Goal: Task Accomplishment & Management: Use online tool/utility

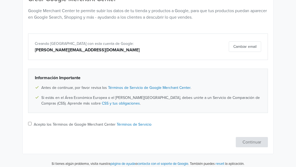
scroll to position [70, 0]
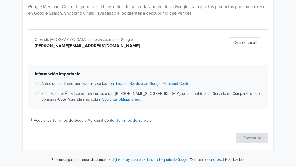
click at [77, 120] on label "Acepto los Términos de Google Merchant Center Términos de Servicio" at bounding box center [93, 121] width 118 height 6
click at [32, 120] on input "Acepto los Términos de Google Merchant Center Términos de Servicio" at bounding box center [30, 120] width 4 height 4
checkbox input "true"
click at [252, 142] on button "Continuar" at bounding box center [252, 138] width 32 height 10
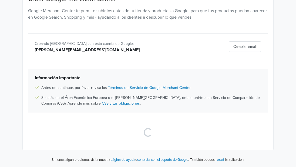
click at [252, 142] on div "Loading..." at bounding box center [148, 133] width 240 height 22
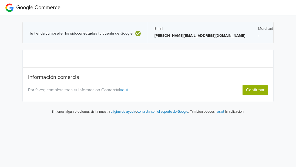
click at [259, 37] on div "Tu tienda Jumpseller ha sido conectada a tu cuenta de Google Email [PERSON_NAME…" at bounding box center [148, 67] width 260 height 104
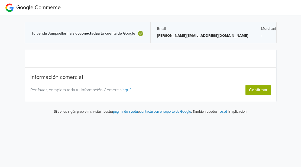
click at [255, 89] on button "Confirmar" at bounding box center [257, 90] width 25 height 10
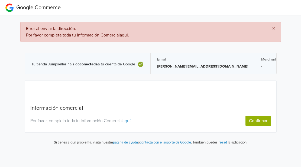
click at [253, 123] on button "Confirmar" at bounding box center [257, 121] width 25 height 10
click at [255, 118] on button "Confirmar" at bounding box center [257, 121] width 25 height 10
click at [130, 120] on link "aquí." at bounding box center [126, 120] width 9 height 5
click at [252, 117] on button "Confirmar" at bounding box center [257, 121] width 25 height 10
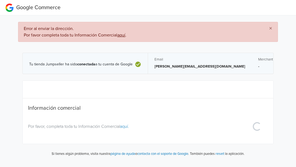
select select "cl"
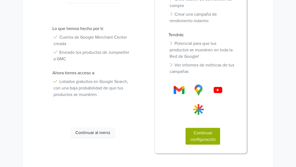
scroll to position [135, 0]
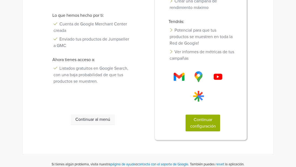
click at [211, 125] on button "Continuar configuración" at bounding box center [203, 123] width 35 height 17
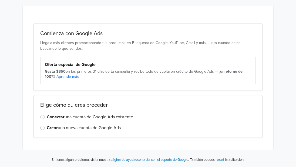
click at [83, 117] on label "Conectar una cuenta de Google Ads existente" at bounding box center [90, 117] width 87 height 6
click at [0, 0] on input "Conectar una cuenta de Google Ads existente" at bounding box center [0, 0] width 0 height 0
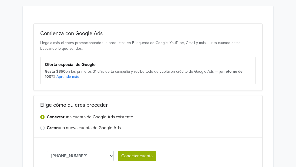
scroll to position [74, 0]
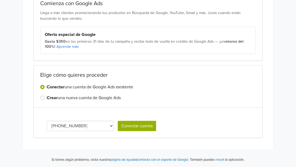
click at [96, 128] on select "[PHONE_NUMBER] [PHONE_NUMBER]" at bounding box center [80, 126] width 67 height 10
select select "4144073144"
click at [131, 126] on button "Conectar cuenta" at bounding box center [137, 126] width 38 height 10
select select "4144073144"
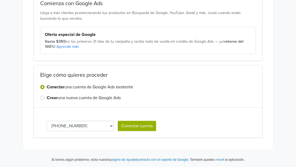
click at [46, 96] on div "Crear una nueva cuenta de Google Ads" at bounding box center [148, 98] width 216 height 6
click at [116, 100] on label "Crear una nueva cuenta de Google Ads" at bounding box center [84, 98] width 74 height 6
click at [0, 0] on input "Crear una nueva cuenta de Google Ads" at bounding box center [0, 0] width 0 height 0
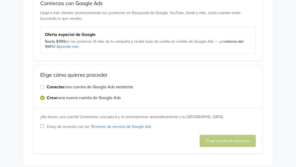
click at [69, 127] on span "Estoy de acuerdo con los Términos de servicio de Google Ads" at bounding box center [99, 127] width 105 height 6
click at [44, 127] on input "Estoy de acuerdo con los Términos de servicio de Google Ads" at bounding box center [42, 126] width 4 height 4
checkbox input "true"
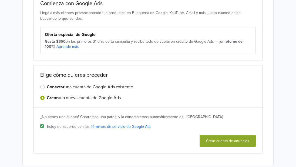
click at [244, 142] on button "Crear cuenta de anuncios" at bounding box center [228, 141] width 56 height 12
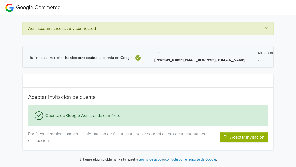
scroll to position [0, 0]
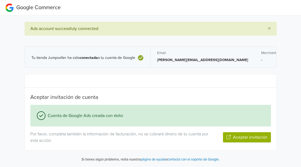
click at [240, 136] on button "Aceptar invitación" at bounding box center [247, 137] width 48 height 10
